Goal: Information Seeking & Learning: Learn about a topic

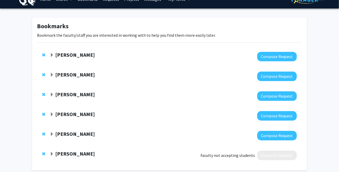
scroll to position [12, 0]
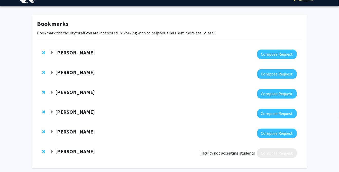
click at [67, 135] on strong "[PERSON_NAME]" at bounding box center [75, 131] width 40 height 6
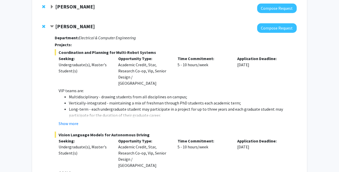
scroll to position [117, 0]
click at [100, 50] on span "Coordination and Planning for Multi-Robot Systems" at bounding box center [176, 53] width 242 height 6
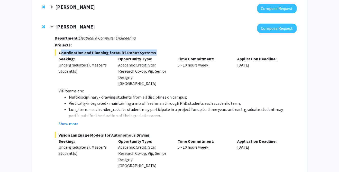
click at [100, 50] on span "Coordination and Planning for Multi-Robot Systems" at bounding box center [176, 53] width 242 height 6
copy span "Coordination and Planning for Multi-Robot Systems"
click at [77, 121] on button "Show more" at bounding box center [69, 124] width 20 height 6
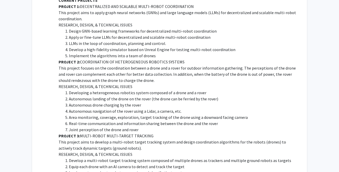
scroll to position [364, 0]
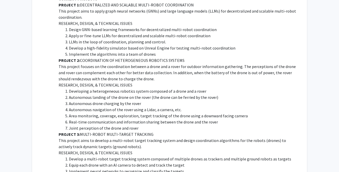
click at [98, 63] on p "This project focuses on the coordination between a drone and a rover for outdoo…" at bounding box center [178, 72] width 238 height 18
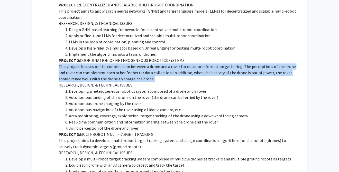
click at [98, 63] on p "This project focuses on the coordination between a drone and a rover for outdoo…" at bounding box center [178, 72] width 238 height 18
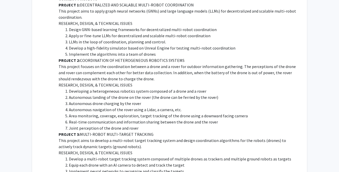
click at [114, 57] on p "PROJECT 2: COORDINATION OF HETEROGENEOUS ROBOTICS SYSTEMS" at bounding box center [178, 60] width 238 height 6
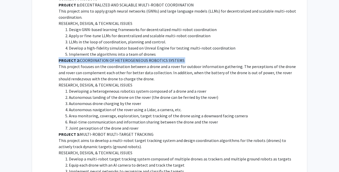
click at [114, 57] on p "PROJECT 2: COORDINATION OF HETEROGENEOUS ROBOTICS SYSTEMS" at bounding box center [178, 60] width 238 height 6
click at [137, 57] on p "PROJECT 2: COORDINATION OF HETEROGENEOUS ROBOTICS SYSTEMS" at bounding box center [178, 60] width 238 height 6
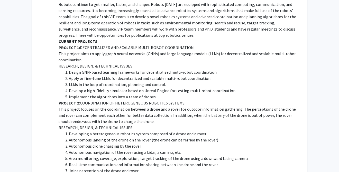
scroll to position [321, 0]
click at [171, 88] on li "Develop a high-fidelity simulator based on Unreal Engine for testing multi-robo…" at bounding box center [183, 91] width 228 height 6
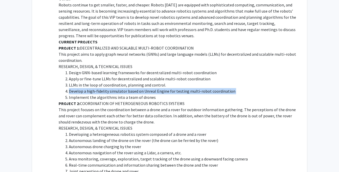
click at [171, 88] on li "Develop a high-fidelity simulator based on Unreal Engine for testing multi-robo…" at bounding box center [183, 91] width 228 height 6
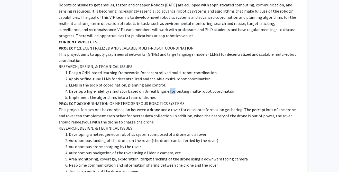
click at [171, 88] on li "Develop a high-fidelity simulator based on Unreal Engine for testing multi-robo…" at bounding box center [183, 91] width 228 height 6
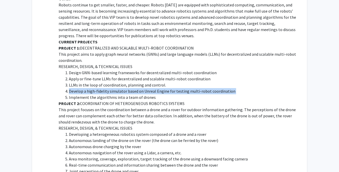
click at [171, 88] on li "Develop a high-fidelity simulator based on Unreal Engine for testing multi-robo…" at bounding box center [183, 91] width 228 height 6
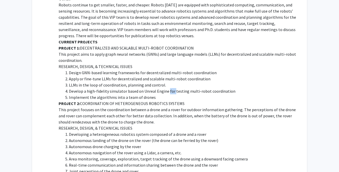
click at [171, 88] on li "Develop a high-fidelity simulator based on Unreal Engine for testing multi-robo…" at bounding box center [183, 91] width 228 height 6
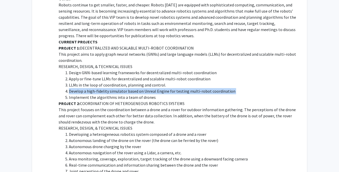
click at [171, 88] on li "Develop a high-fidelity simulator based on Unreal Engine for testing multi-robo…" at bounding box center [183, 91] width 228 height 6
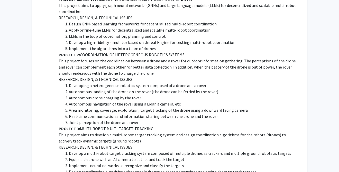
scroll to position [370, 0]
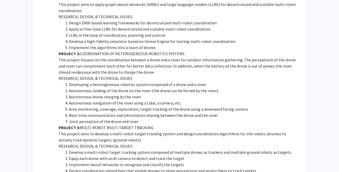
click at [133, 125] on p "PROJECT 3: MULTI-ROBOT MULTI-TARGET TRACKING" at bounding box center [178, 128] width 238 height 6
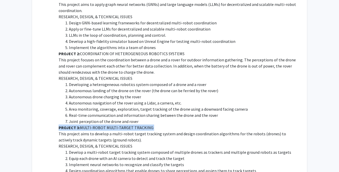
click at [133, 125] on p "PROJECT 3: MULTI-ROBOT MULTI-TARGET TRACKING" at bounding box center [178, 128] width 238 height 6
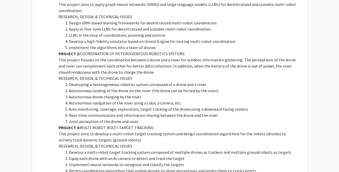
click at [159, 131] on p "This project aims to develop a multi-robot target tracking system and design co…" at bounding box center [178, 137] width 238 height 12
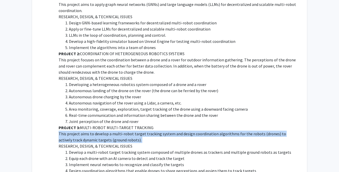
drag, startPoint x: 159, startPoint y: 123, endPoint x: 177, endPoint y: 120, distance: 18.1
click at [177, 131] on p "This project aims to develop a multi-robot target tracking system and design co…" at bounding box center [178, 137] width 238 height 12
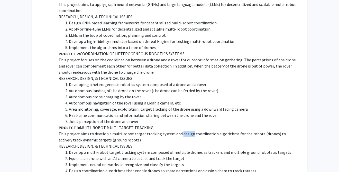
click at [177, 131] on p "This project aims to develop a multi-robot target tracking system and design co…" at bounding box center [178, 137] width 238 height 12
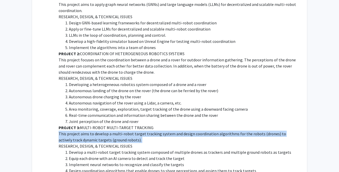
drag, startPoint x: 177, startPoint y: 120, endPoint x: 182, endPoint y: 120, distance: 4.9
click at [182, 131] on p "This project aims to develop a multi-robot target tracking system and design co…" at bounding box center [178, 137] width 238 height 12
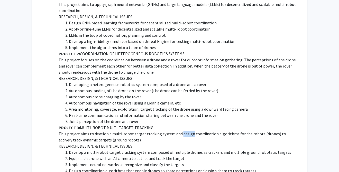
click at [182, 131] on p "This project aims to develop a multi-robot target tracking system and design co…" at bounding box center [178, 137] width 238 height 12
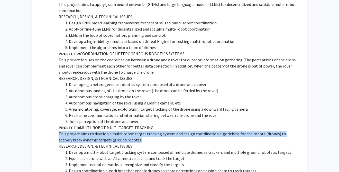
click at [182, 131] on p "This project aims to develop a multi-robot target tracking system and design co…" at bounding box center [178, 137] width 238 height 12
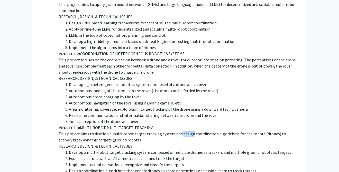
click at [182, 131] on p "This project aims to develop a multi-robot target tracking system and design co…" at bounding box center [178, 137] width 238 height 12
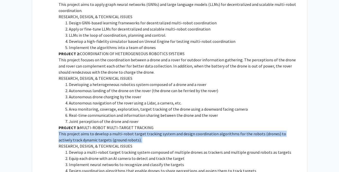
click at [182, 131] on p "This project aims to develop a multi-robot target tracking system and design co…" at bounding box center [178, 137] width 238 height 12
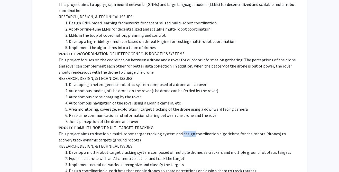
click at [182, 131] on p "This project aims to develop a multi-robot target tracking system and design co…" at bounding box center [178, 137] width 238 height 12
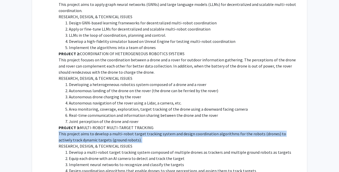
click at [182, 131] on p "This project aims to develop a multi-robot target tracking system and design co…" at bounding box center [178, 137] width 238 height 12
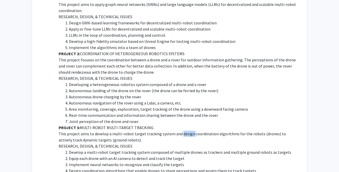
click at [182, 131] on p "This project aims to develop a multi-robot target tracking system and design co…" at bounding box center [178, 137] width 238 height 12
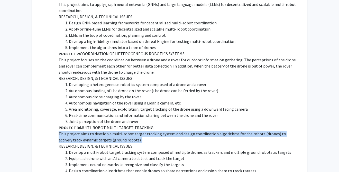
click at [182, 131] on p "This project aims to develop a multi-robot target tracking system and design co…" at bounding box center [178, 137] width 238 height 12
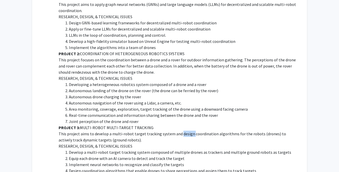
click at [182, 131] on p "This project aims to develop a multi-robot target tracking system and design co…" at bounding box center [178, 137] width 238 height 12
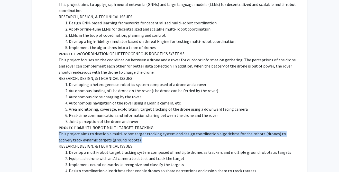
click at [182, 131] on p "This project aims to develop a multi-robot target tracking system and design co…" at bounding box center [178, 137] width 238 height 12
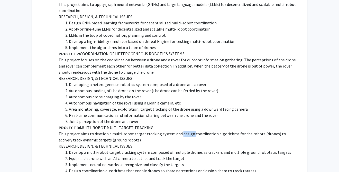
click at [182, 131] on p "This project aims to develop a multi-robot target tracking system and design co…" at bounding box center [178, 137] width 238 height 12
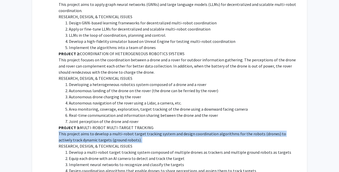
click at [182, 131] on p "This project aims to develop a multi-robot target tracking system and design co…" at bounding box center [178, 137] width 238 height 12
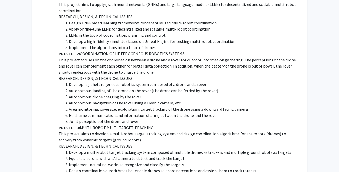
click at [169, 149] on li "Develop a multi-robot target tracking system composed of multiple drones as tra…" at bounding box center [183, 152] width 228 height 6
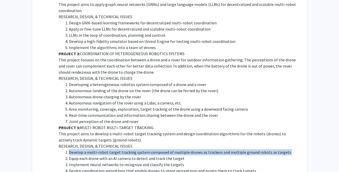
click at [169, 149] on li "Develop a multi-robot target tracking system composed of multiple drones as tra…" at bounding box center [183, 152] width 228 height 6
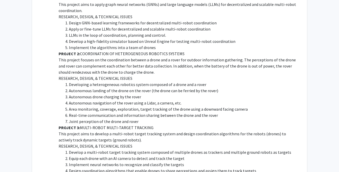
click at [169, 149] on li "Develop a multi-robot target tracking system composed of multiple drones as tra…" at bounding box center [183, 152] width 228 height 6
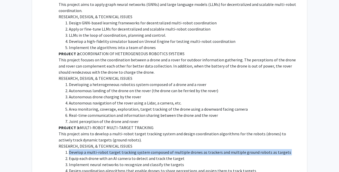
click at [169, 149] on li "Develop a multi-robot target tracking system composed of multiple drones as tra…" at bounding box center [183, 152] width 228 height 6
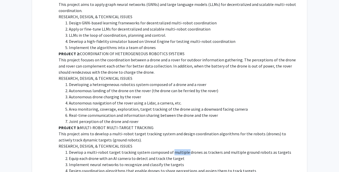
click at [169, 149] on li "Develop a multi-robot target tracking system composed of multiple drones as tra…" at bounding box center [183, 152] width 228 height 6
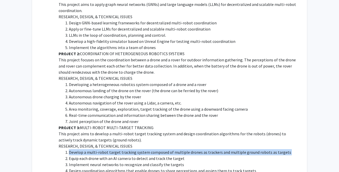
click at [169, 149] on li "Develop a multi-robot target tracking system composed of multiple drones as tra…" at bounding box center [183, 152] width 228 height 6
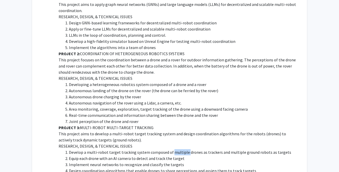
click at [169, 149] on li "Develop a multi-robot target tracking system composed of multiple drones as tra…" at bounding box center [183, 152] width 228 height 6
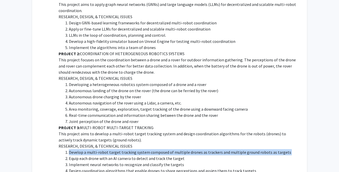
click at [169, 149] on li "Develop a multi-robot target tracking system composed of multiple drones as tra…" at bounding box center [183, 152] width 228 height 6
click at [172, 149] on li "Develop a multi-robot target tracking system composed of multiple drones as tra…" at bounding box center [183, 152] width 228 height 6
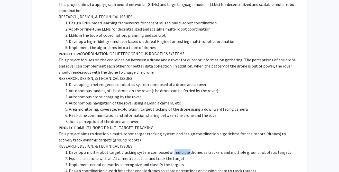
click at [172, 149] on li "Develop a multi-robot target tracking system composed of multiple drones as tra…" at bounding box center [183, 152] width 228 height 6
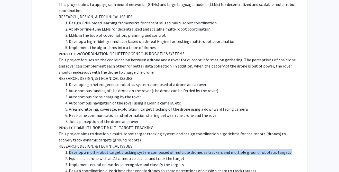
click at [172, 149] on li "Develop a multi-robot target tracking system composed of multiple drones as tra…" at bounding box center [183, 152] width 228 height 6
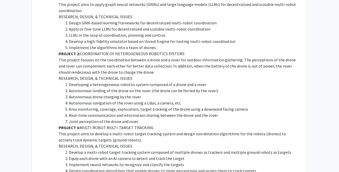
click at [171, 155] on li "Equip each drone with an AI camera to detect and track the target" at bounding box center [183, 158] width 228 height 6
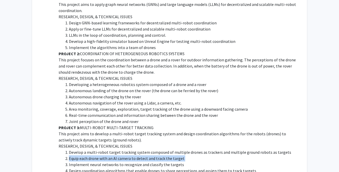
drag, startPoint x: 171, startPoint y: 146, endPoint x: 165, endPoint y: 146, distance: 6.4
click at [165, 155] on li "Equip each drone with an AI camera to detect and track the target" at bounding box center [183, 158] width 228 height 6
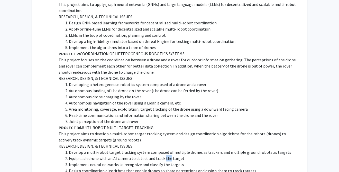
click at [165, 155] on li "Equip each drone with an AI camera to detect and track the target" at bounding box center [183, 158] width 228 height 6
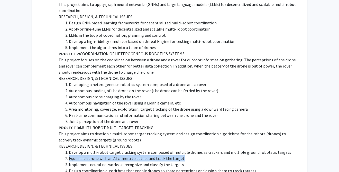
click at [165, 155] on li "Equip each drone with an AI camera to detect and track the target" at bounding box center [183, 158] width 228 height 6
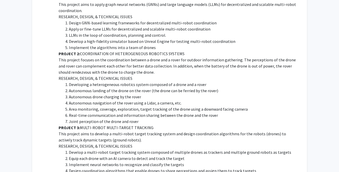
click at [168, 162] on li "Implement neural networks to recognize and classify the targets" at bounding box center [183, 165] width 228 height 6
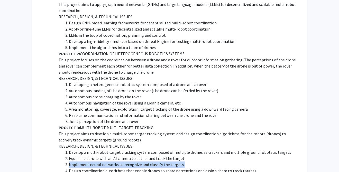
click at [168, 162] on li "Implement neural networks to recognize and classify the targets" at bounding box center [183, 165] width 228 height 6
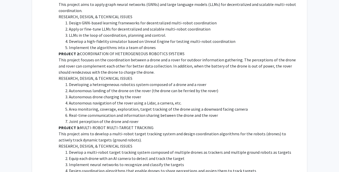
click at [169, 168] on li "Design coordination algorithms that enable drones to share perceptions and assi…" at bounding box center [183, 171] width 228 height 6
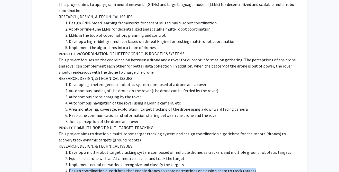
drag, startPoint x: 169, startPoint y: 156, endPoint x: 177, endPoint y: 159, distance: 8.7
click at [177, 168] on li "Design coordination algorithms that enable drones to share perceptions and assi…" at bounding box center [183, 171] width 228 height 6
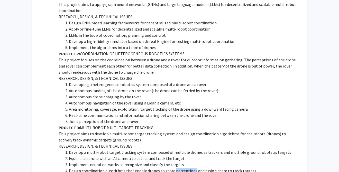
click at [177, 168] on li "Design coordination algorithms that enable drones to share perceptions and assi…" at bounding box center [183, 171] width 228 height 6
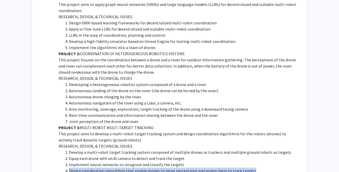
click at [177, 168] on li "Design coordination algorithms that enable drones to share perceptions and assi…" at bounding box center [183, 171] width 228 height 6
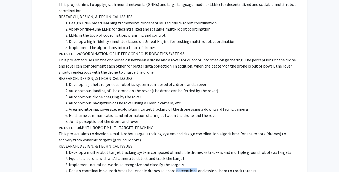
click at [177, 168] on li "Design coordination algorithms that enable drones to share perceptions and assi…" at bounding box center [183, 171] width 228 height 6
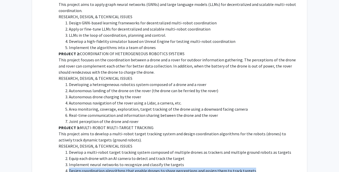
click at [177, 168] on li "Design coordination algorithms that enable drones to share perceptions and assi…" at bounding box center [183, 171] width 228 height 6
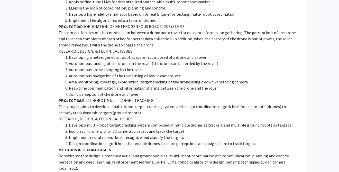
scroll to position [422, 0]
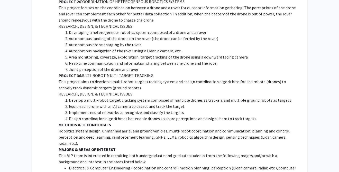
click at [174, 128] on p "Robotics system design, unmanned aerial and ground vehicles, multi-robot coordi…" at bounding box center [178, 137] width 238 height 18
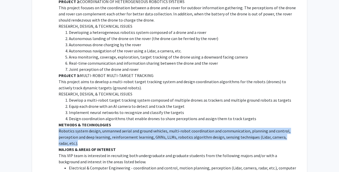
click at [174, 128] on p "Robotics system design, unmanned aerial and ground vehicles, multi-robot coordi…" at bounding box center [178, 137] width 238 height 18
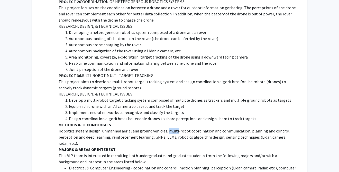
click at [174, 128] on p "Robotics system design, unmanned aerial and ground vehicles, multi-robot coordi…" at bounding box center [178, 137] width 238 height 18
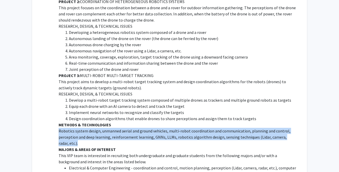
click at [174, 128] on p "Robotics system design, unmanned aerial and ground vehicles, multi-robot coordi…" at bounding box center [178, 137] width 238 height 18
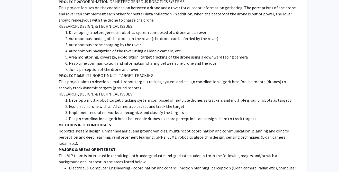
click at [174, 128] on p "Robotics system design, unmanned aerial and ground vehicles, multi-robot coordi…" at bounding box center [178, 137] width 238 height 18
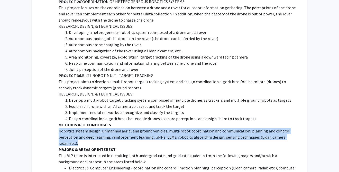
click at [174, 128] on p "Robotics system design, unmanned aerial and ground vehicles, multi-robot coordi…" at bounding box center [178, 137] width 238 height 18
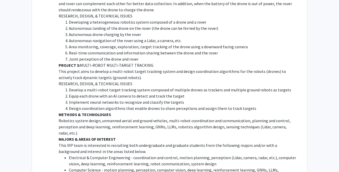
scroll to position [433, 0]
click at [168, 117] on p "Robotics system design, unmanned aerial and ground vehicles, multi-robot coordi…" at bounding box center [178, 126] width 238 height 18
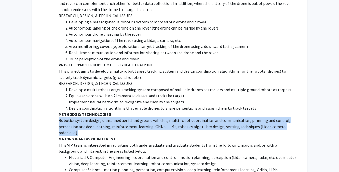
click at [168, 117] on p "Robotics system design, unmanned aerial and ground vehicles, multi-robot coordi…" at bounding box center [178, 126] width 238 height 18
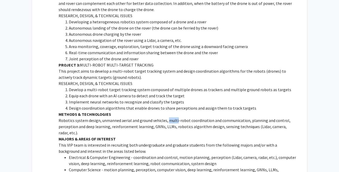
click at [168, 117] on p "Robotics system design, unmanned aerial and ground vehicles, multi-robot coordi…" at bounding box center [178, 126] width 238 height 18
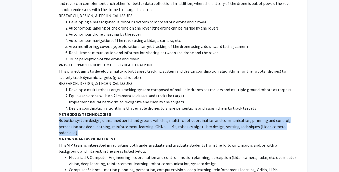
click at [168, 117] on p "Robotics system design, unmanned aerial and ground vehicles, multi-robot coordi…" at bounding box center [178, 126] width 238 height 18
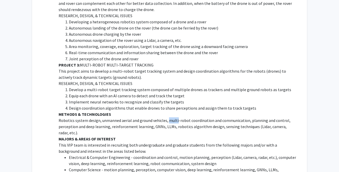
click at [168, 117] on p "Robotics system design, unmanned aerial and ground vehicles, multi-robot coordi…" at bounding box center [178, 126] width 238 height 18
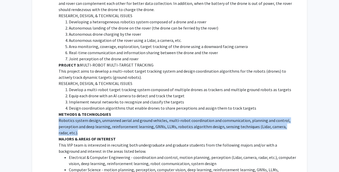
click at [168, 117] on p "Robotics system design, unmanned aerial and ground vehicles, multi-robot coordi…" at bounding box center [178, 126] width 238 height 18
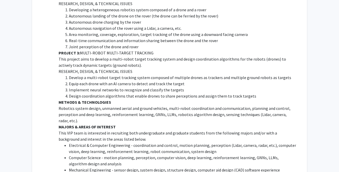
scroll to position [448, 0]
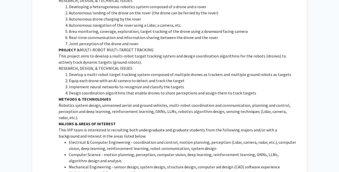
click at [171, 102] on p "Robotics system design, unmanned aerial and ground vehicles, multi-robot coordi…" at bounding box center [178, 111] width 238 height 18
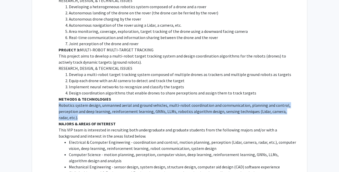
click at [171, 102] on p "Robotics system design, unmanned aerial and ground vehicles, multi-robot coordi…" at bounding box center [178, 111] width 238 height 18
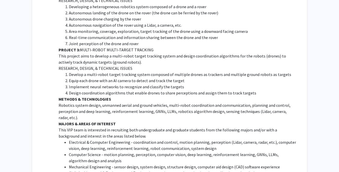
click at [115, 53] on p "This project aims to develop a multi-robot target tracking system and design co…" at bounding box center [178, 59] width 238 height 12
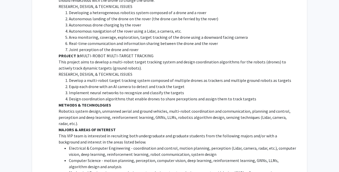
drag, startPoint x: 271, startPoint y: 49, endPoint x: 271, endPoint y: 52, distance: 2.9
click at [271, 59] on p "This project aims to develop a multi-robot target tracking system and design co…" at bounding box center [178, 65] width 238 height 12
click at [184, 59] on p "This project aims to develop a multi-robot target tracking system and design co…" at bounding box center [178, 65] width 238 height 12
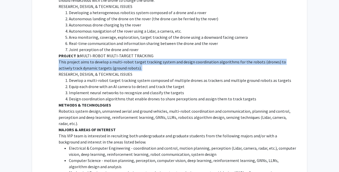
click at [184, 59] on p "This project aims to develop a multi-robot target tracking system and design co…" at bounding box center [178, 65] width 238 height 12
click at [171, 59] on p "This project aims to develop a multi-robot target tracking system and design co…" at bounding box center [178, 65] width 238 height 12
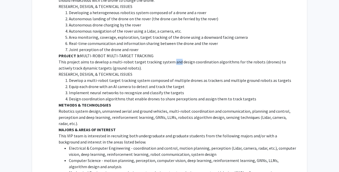
click at [171, 59] on p "This project aims to develop a multi-robot target tracking system and design co…" at bounding box center [178, 65] width 238 height 12
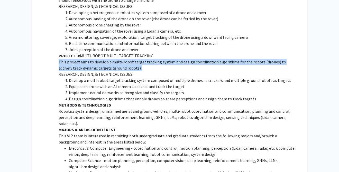
click at [171, 59] on p "This project aims to develop a multi-robot target tracking system and design co…" at bounding box center [178, 65] width 238 height 12
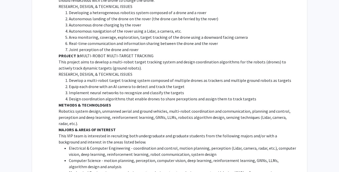
click at [169, 59] on p "This project aims to develop a multi-robot target tracking system and design co…" at bounding box center [178, 65] width 238 height 12
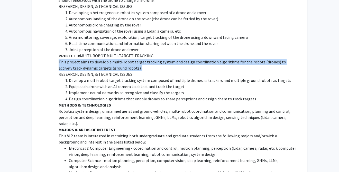
click at [169, 59] on p "This project aims to develop a multi-robot target tracking system and design co…" at bounding box center [178, 65] width 238 height 12
click at [172, 59] on p "This project aims to develop a multi-robot target tracking system and design co…" at bounding box center [178, 65] width 238 height 12
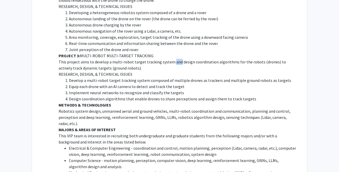
click at [172, 59] on p "This project aims to develop a multi-robot target tracking system and design co…" at bounding box center [178, 65] width 238 height 12
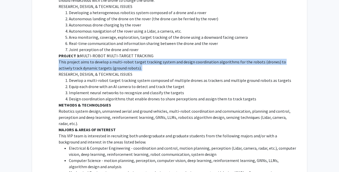
click at [172, 59] on p "This project aims to develop a multi-robot target tracking system and design co…" at bounding box center [178, 65] width 238 height 12
click at [169, 59] on p "This project aims to develop a multi-robot target tracking system and design co…" at bounding box center [178, 65] width 238 height 12
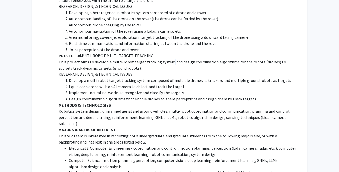
click at [169, 59] on p "This project aims to develop a multi-robot target tracking system and design co…" at bounding box center [178, 65] width 238 height 12
